Goal: Transaction & Acquisition: Download file/media

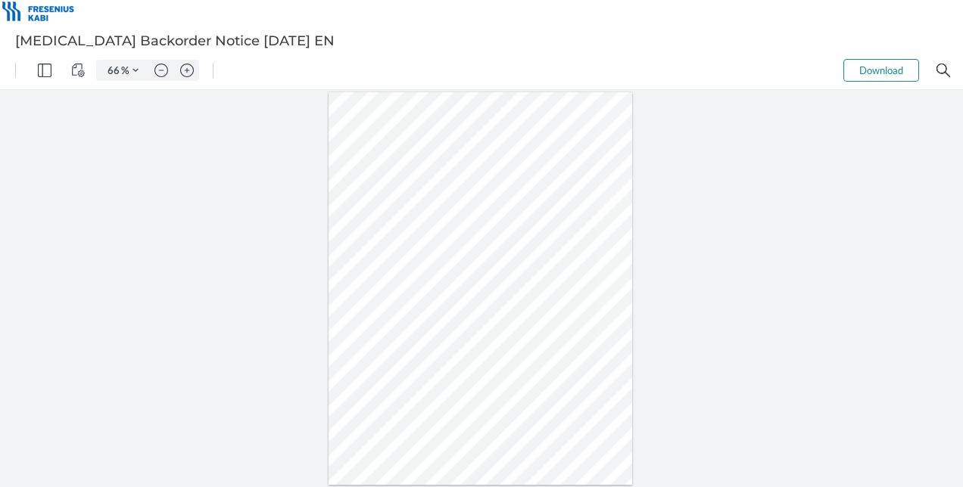
click at [863, 73] on button "Download" at bounding box center [881, 70] width 76 height 23
drag, startPoint x: 403, startPoint y: 310, endPoint x: 384, endPoint y: 310, distance: 18.2
click at [384, 310] on div at bounding box center [480, 289] width 304 height 394
type input "101"
click at [882, 70] on button "Download" at bounding box center [881, 70] width 76 height 23
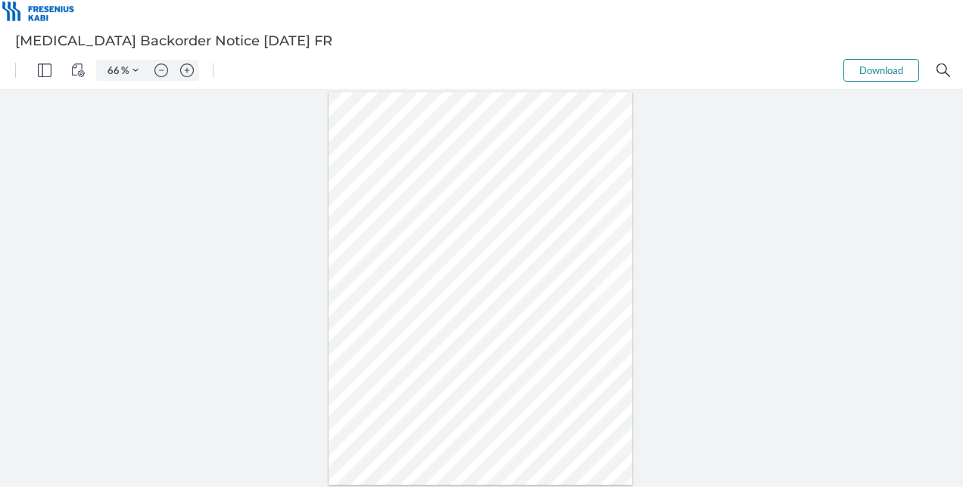
type input "101"
